Goal: Task Accomplishment & Management: Manage account settings

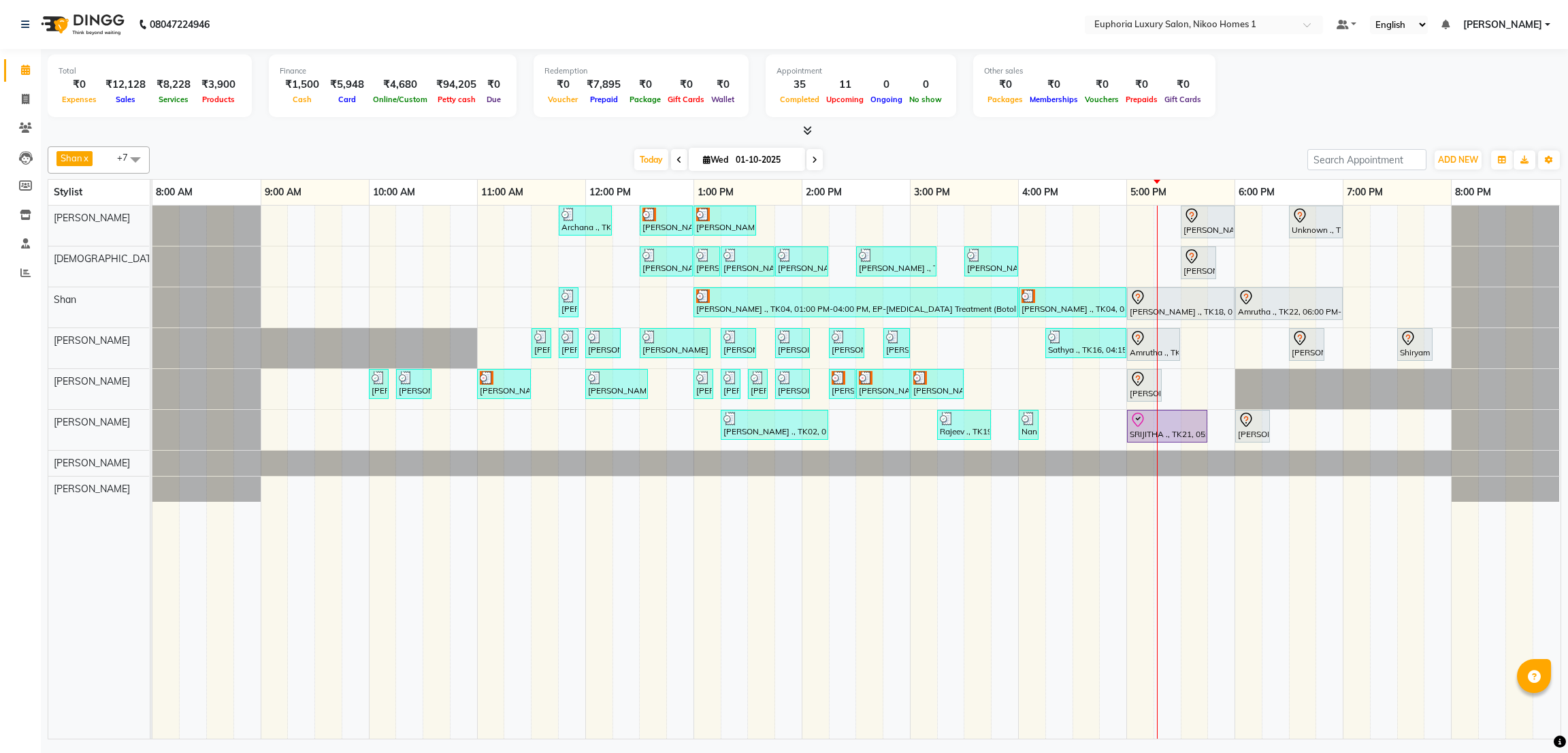
click at [1501, 27] on span "[PERSON_NAME]" at bounding box center [1503, 25] width 79 height 14
click at [1489, 91] on link "Sign out" at bounding box center [1480, 94] width 124 height 21
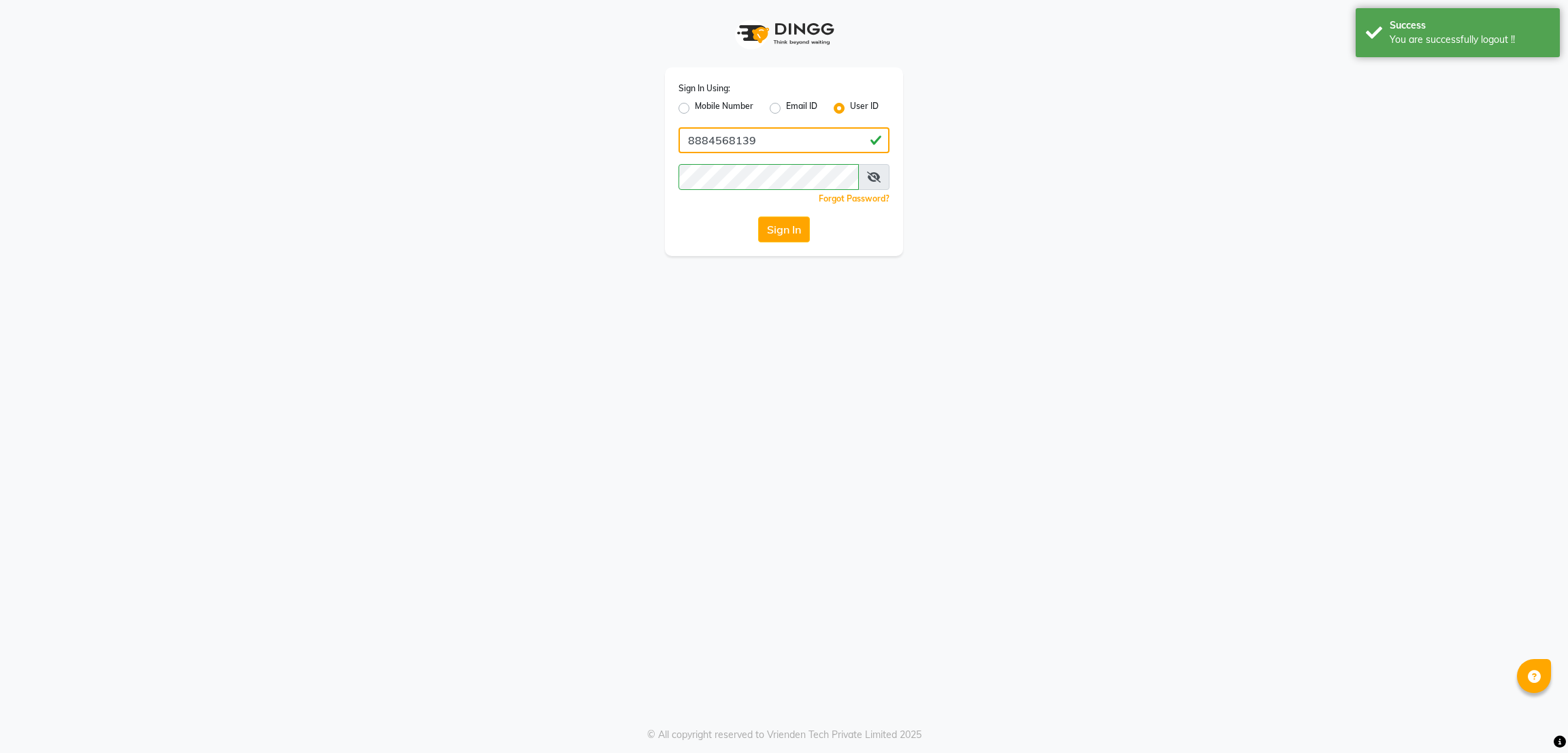
click at [840, 136] on input "8884568139" at bounding box center [784, 139] width 211 height 26
type input "8073170422"
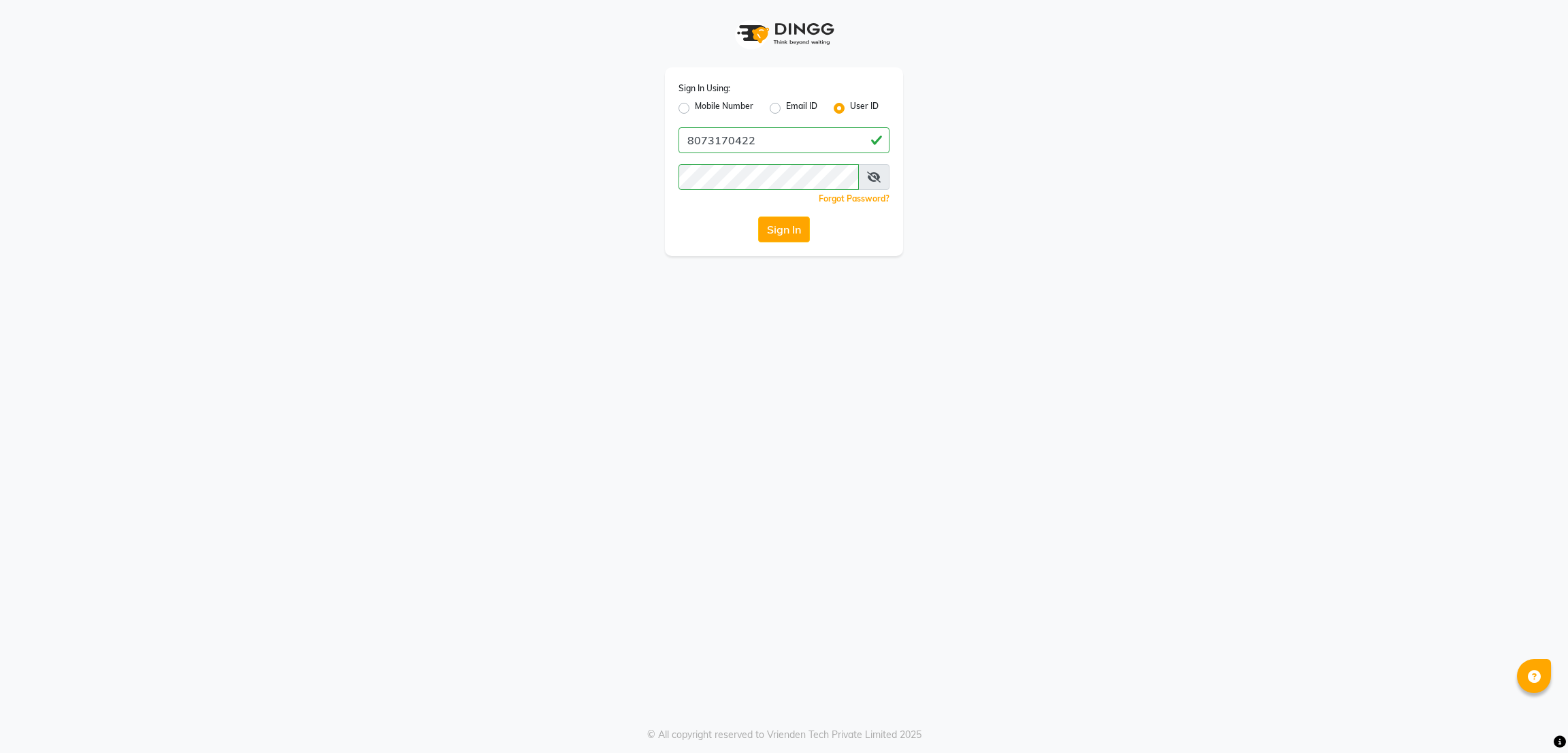
click at [694, 112] on label "Mobile Number" at bounding box center [724, 108] width 59 height 16
click at [694, 109] on input "Mobile Number" at bounding box center [698, 104] width 9 height 9
radio input "true"
radio input "false"
click at [766, 140] on input "Username" at bounding box center [806, 139] width 166 height 26
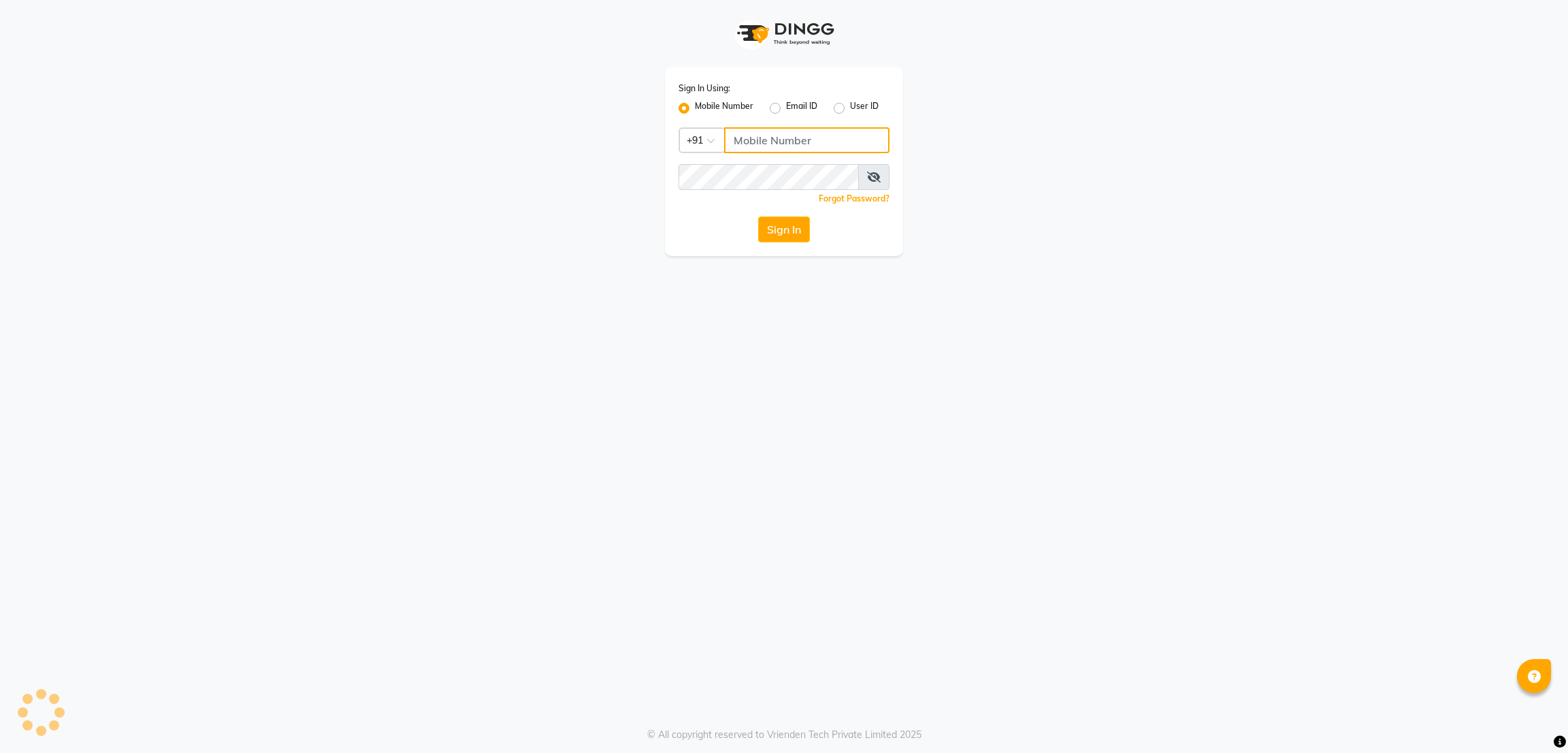
type input "8073170422"
click at [794, 232] on button "Sign In" at bounding box center [784, 228] width 52 height 26
